Goal: Task Accomplishment & Management: Complete application form

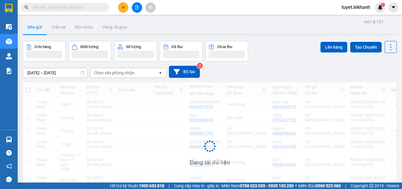
click at [66, 74] on input "[DATE] – [DATE]" at bounding box center [55, 72] width 64 height 9
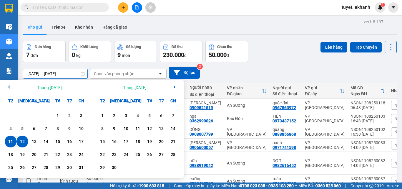
click at [20, 142] on div "12" at bounding box center [22, 141] width 8 height 7
type input "[DATE] – [DATE]"
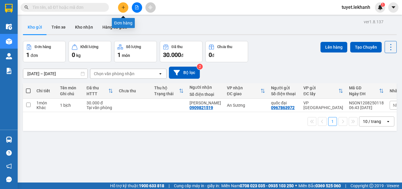
click at [124, 11] on button at bounding box center [123, 7] width 10 height 10
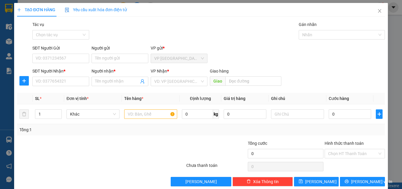
click at [108, 51] on div "Người gửi" at bounding box center [119, 48] width 57 height 6
click at [108, 54] on input "Người gửi" at bounding box center [119, 58] width 57 height 9
click at [108, 58] on input "Người gửi" at bounding box center [119, 58] width 57 height 9
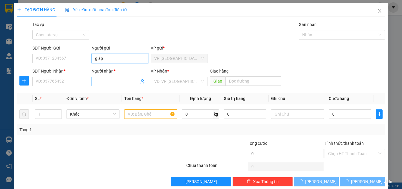
type input "giáp"
click at [104, 82] on input "Người nhận *" at bounding box center [117, 81] width 44 height 6
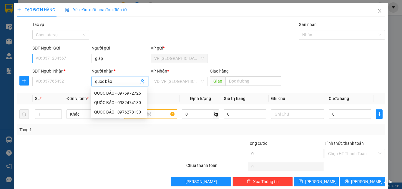
type input "quốc bảo"
click at [52, 56] on input "SĐT Người Gửi" at bounding box center [60, 58] width 57 height 9
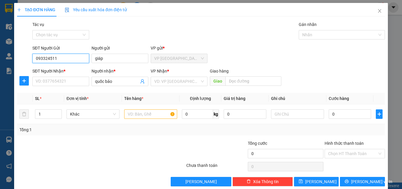
type input "0933245117"
click at [54, 74] on div "0933245117 - giáp" at bounding box center [60, 69] width 56 height 9
type input "giáp"
type input "30.000"
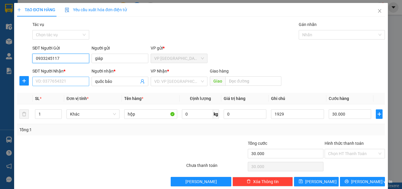
type input "0933245117"
click at [55, 79] on input "SĐT Người Nhận *" at bounding box center [60, 80] width 57 height 9
type input "0938259990"
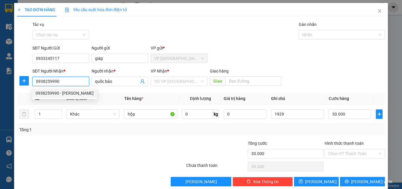
click at [66, 92] on div "0938259990 - [PERSON_NAME]" at bounding box center [65, 93] width 58 height 6
type input "[PERSON_NAME]"
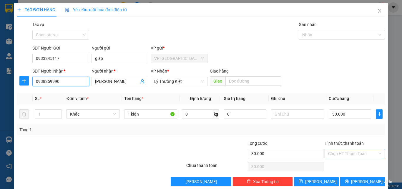
type input "0938259990"
click at [371, 151] on input "Hình thức thanh toán" at bounding box center [352, 153] width 49 height 9
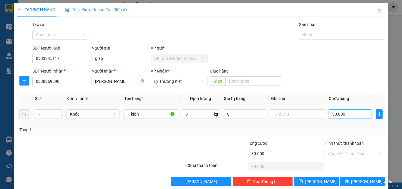
click at [345, 116] on input "30.000" at bounding box center [350, 113] width 42 height 9
type input "4"
type input "40"
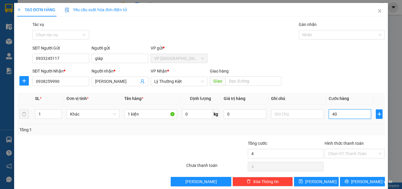
type input "40"
type input "400"
type input "4.000"
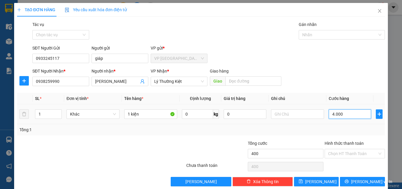
type input "4.000"
type input "40.000"
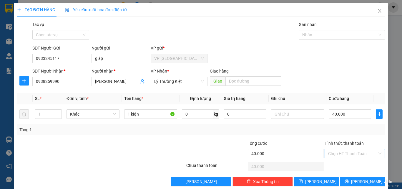
click at [359, 153] on input "Hình thức thanh toán" at bounding box center [352, 153] width 49 height 9
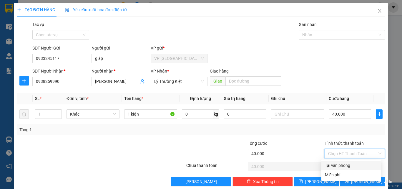
click at [350, 165] on div "Tại văn phòng" at bounding box center [351, 165] width 53 height 6
type input "0"
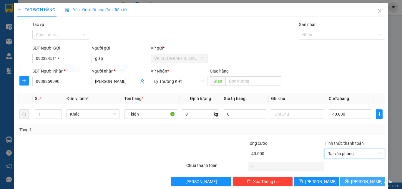
click at [355, 181] on span "[PERSON_NAME] và In" at bounding box center [371, 181] width 41 height 6
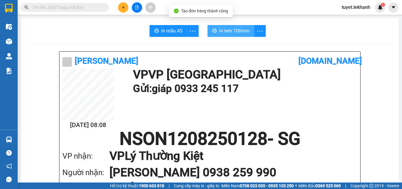
click at [233, 29] on span "In tem 100mm" at bounding box center [234, 30] width 30 height 7
